Goal: Task Accomplishment & Management: Use online tool/utility

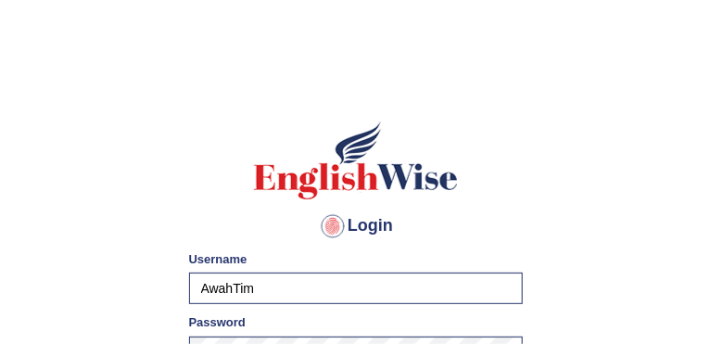
scroll to position [92, 0]
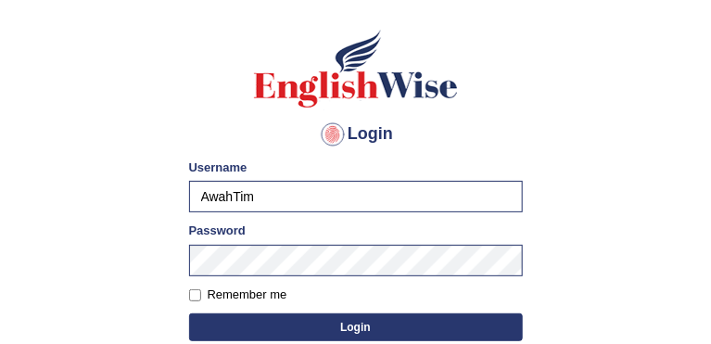
click at [228, 328] on button "Login" at bounding box center [356, 327] width 334 height 28
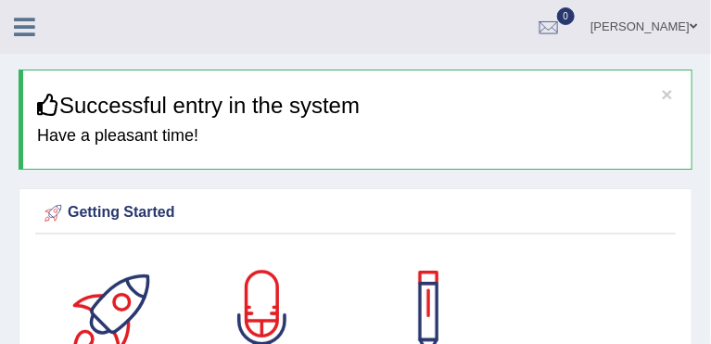
click at [18, 28] on icon at bounding box center [24, 27] width 21 height 24
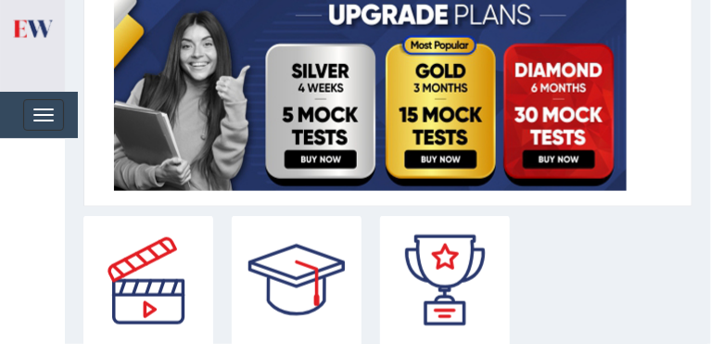
scroll to position [425, 0]
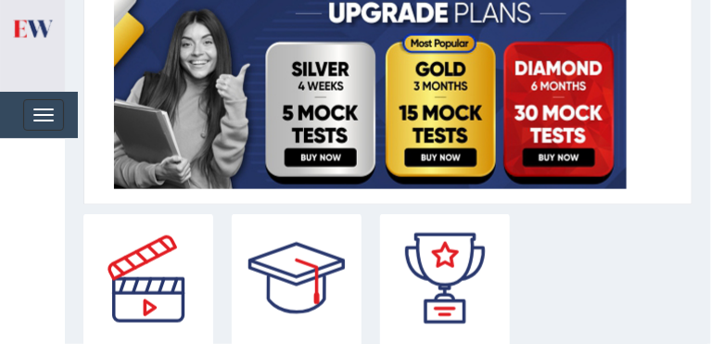
click at [0, 0] on link "Practice Questions" at bounding box center [0, 0] width 0 height 0
click at [0, 0] on link "Listening Practice" at bounding box center [0, 0] width 0 height 0
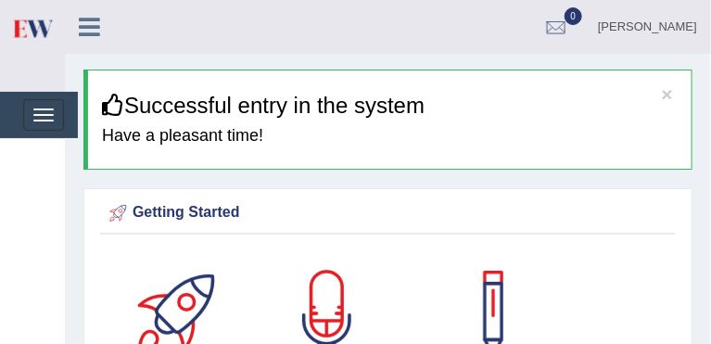
click at [0, 0] on div at bounding box center [0, 0] width 0 height 0
click at [0, 0] on span at bounding box center [0, 0] width 0 height 0
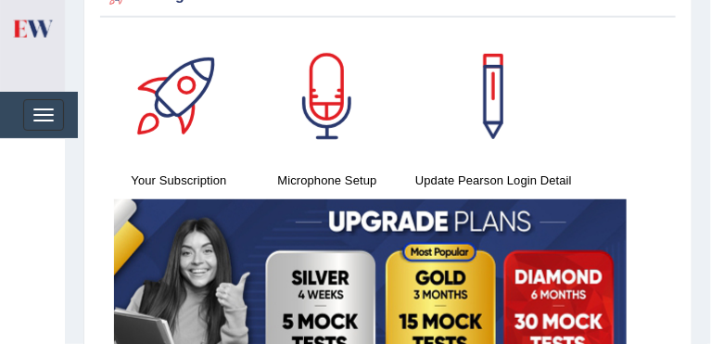
scroll to position [219, 0]
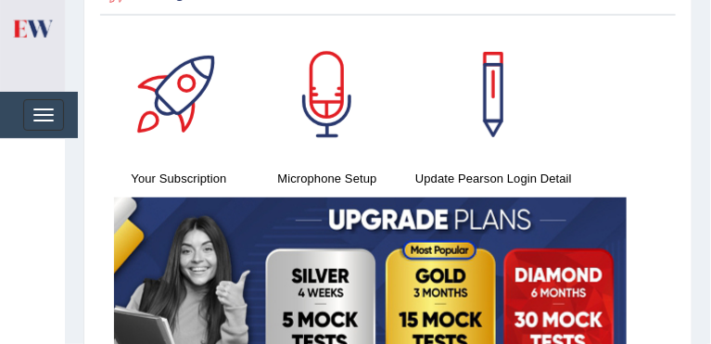
click at [0, 0] on span at bounding box center [0, 0] width 0 height 0
click at [0, 0] on link "Take Practice Sectional Test" at bounding box center [0, 0] width 0 height 0
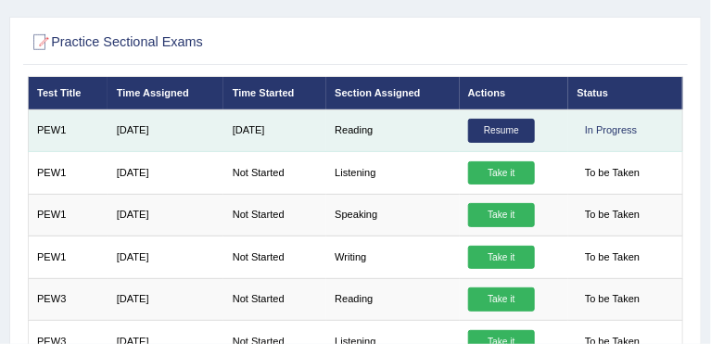
click at [498, 131] on link "Resume" at bounding box center [501, 131] width 67 height 24
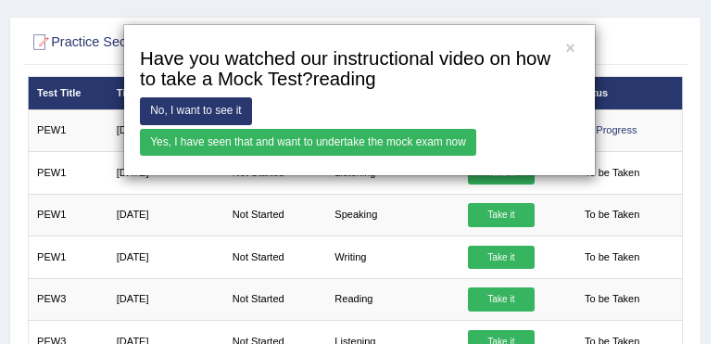
click at [175, 141] on link "Yes, I have seen that and want to undertake the mock exam now" at bounding box center [308, 142] width 336 height 27
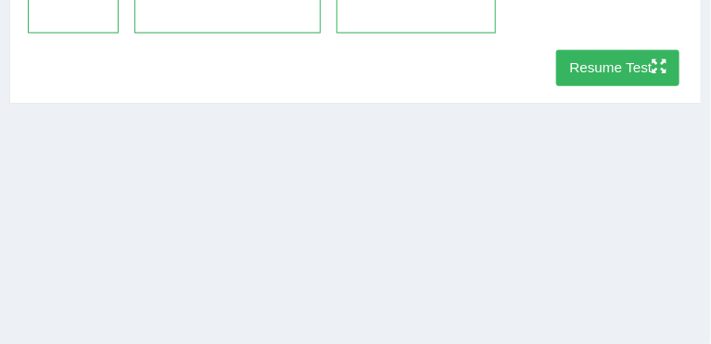
scroll to position [405, 0]
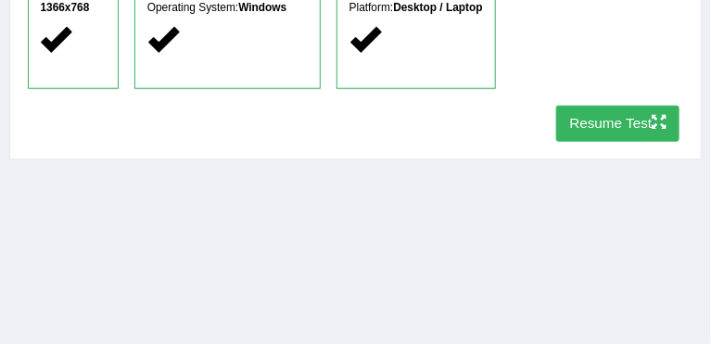
click at [624, 125] on button "Resume Test" at bounding box center [617, 124] width 123 height 36
